Goal: Information Seeking & Learning: Learn about a topic

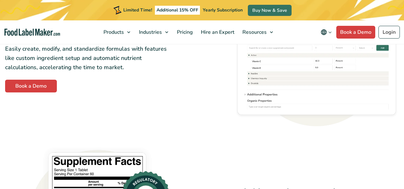
scroll to position [320, 0]
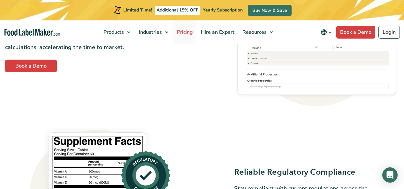
click at [175, 31] on span "Pricing" at bounding box center [184, 32] width 19 height 7
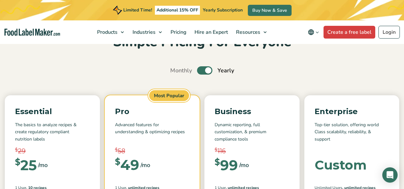
scroll to position [27, 0]
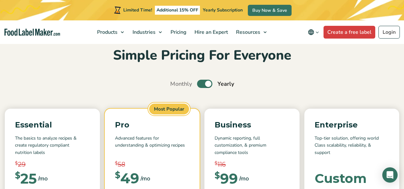
click at [30, 32] on img "Food Label Maker homepage" at bounding box center [32, 32] width 56 height 7
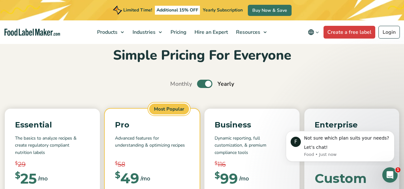
scroll to position [0, 0]
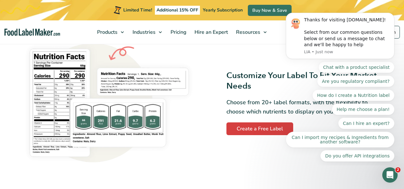
scroll to position [503, 0]
